Goal: Navigation & Orientation: Find specific page/section

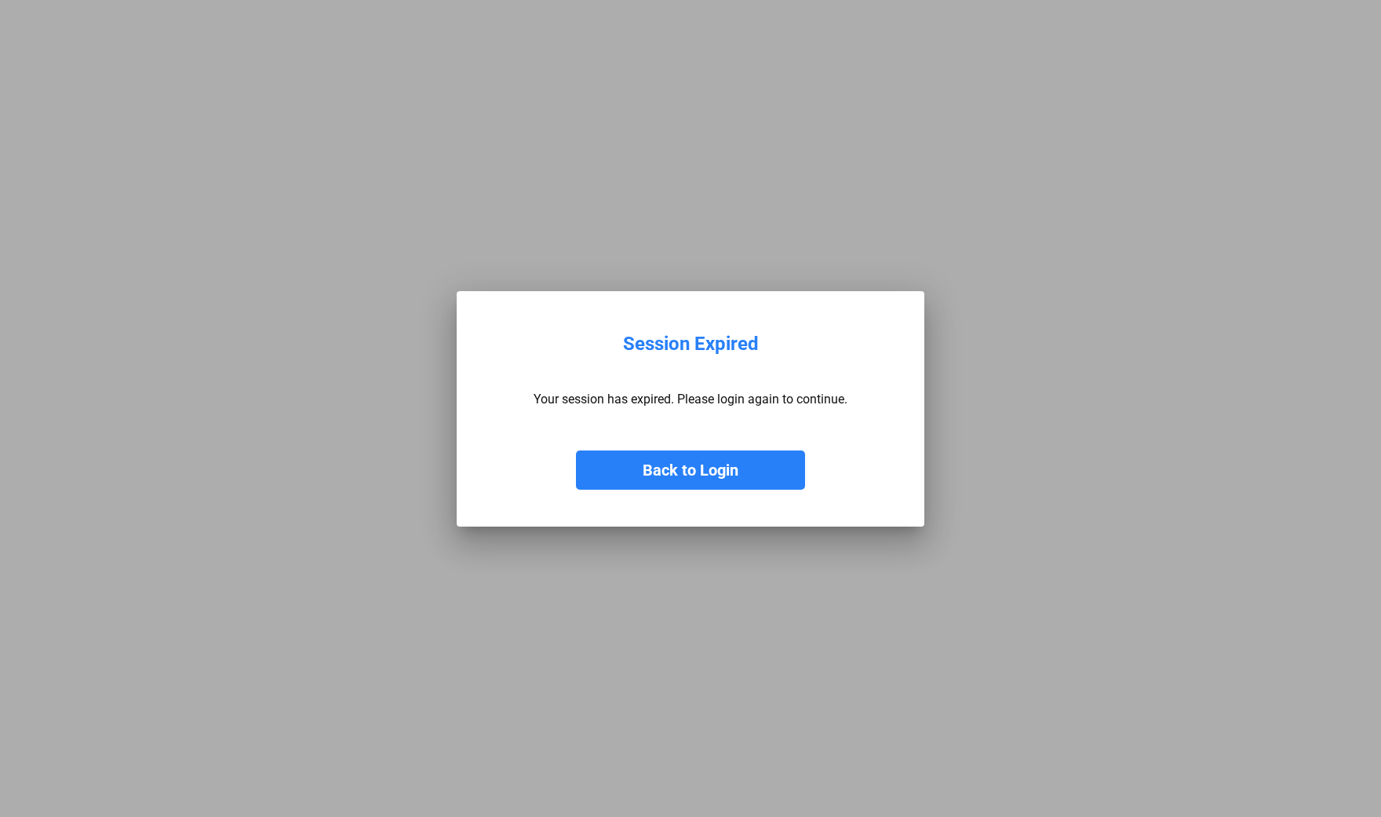
click at [693, 470] on button "Back to Login" at bounding box center [690, 470] width 229 height 39
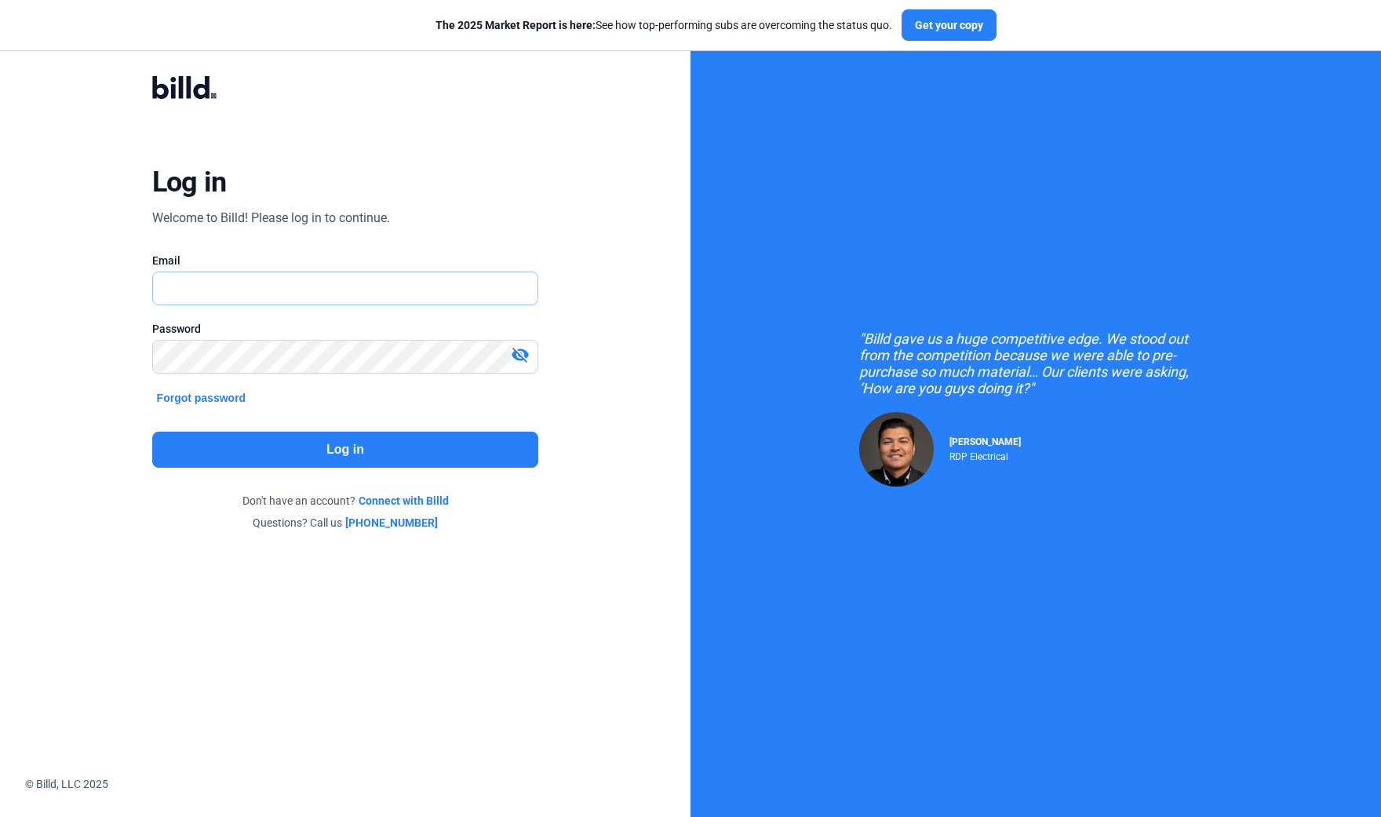
type input "[PERSON_NAME][EMAIL_ADDRESS][DOMAIN_NAME]"
click at [321, 445] on button "Log in" at bounding box center [345, 450] width 387 height 36
